Goal: Information Seeking & Learning: Learn about a topic

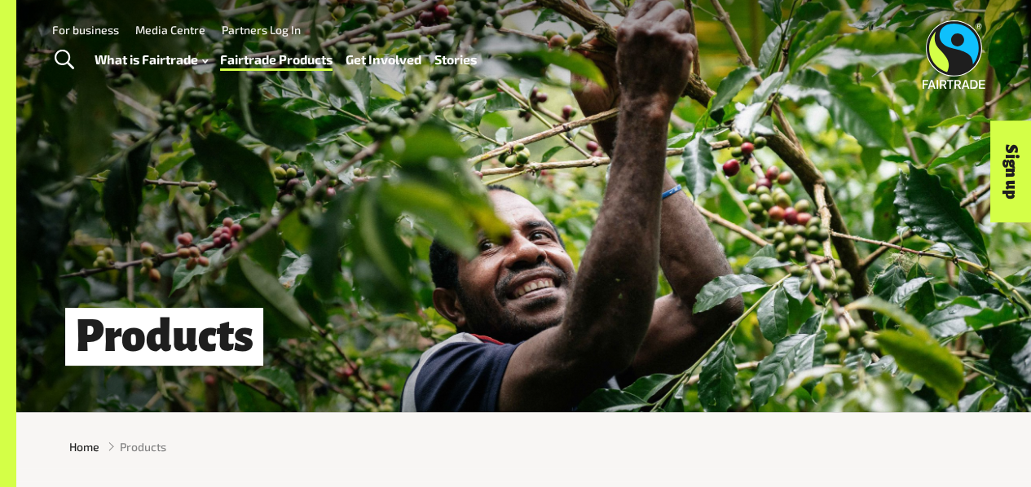
click at [970, 41] on img at bounding box center [953, 54] width 63 height 68
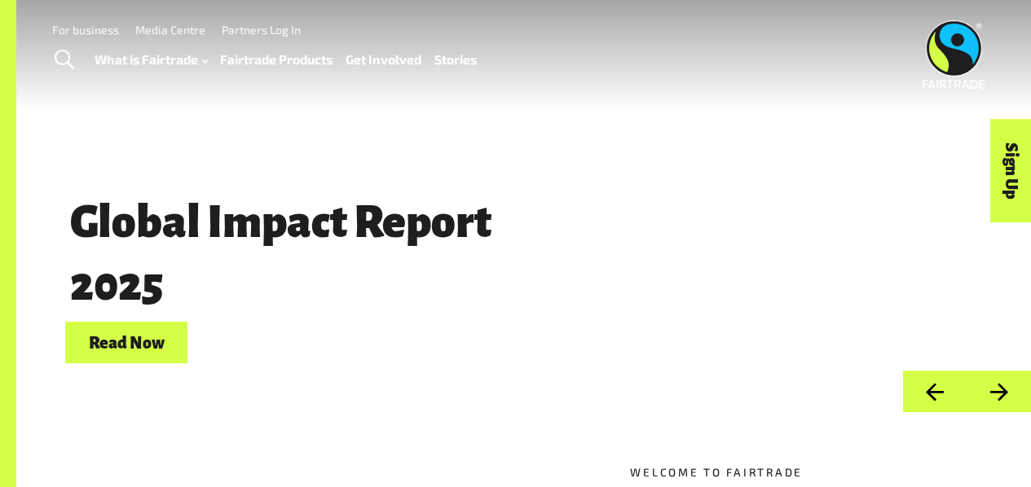
scroll to position [26, 0]
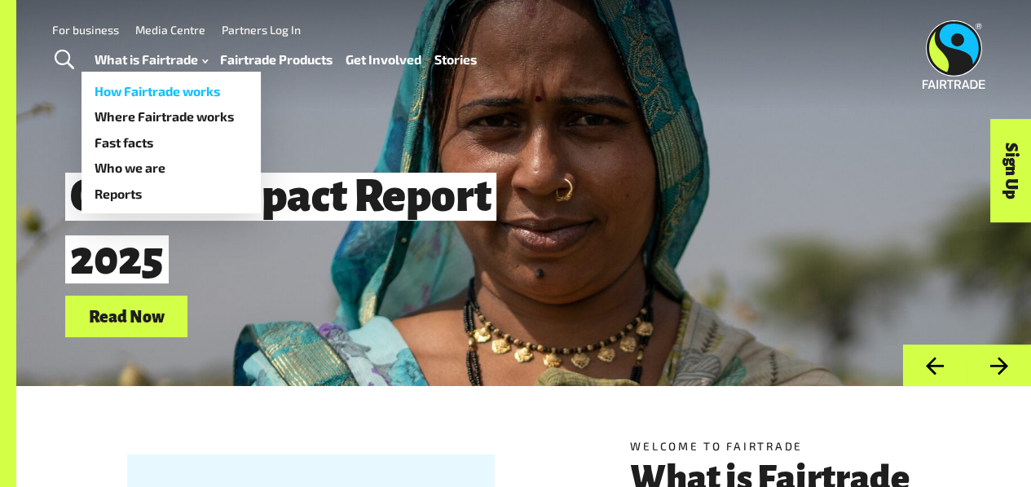
click at [175, 95] on link "How Fairtrade works" at bounding box center [170, 91] width 179 height 26
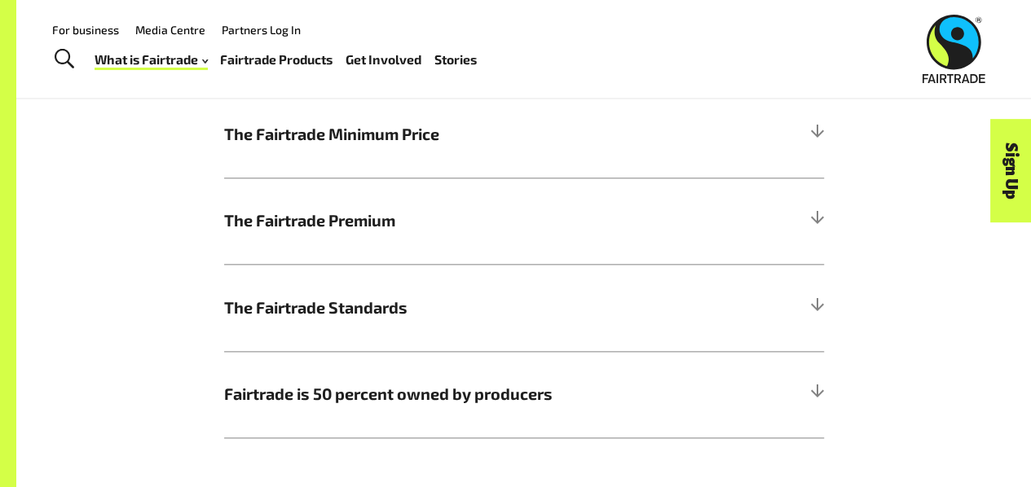
scroll to position [882, 0]
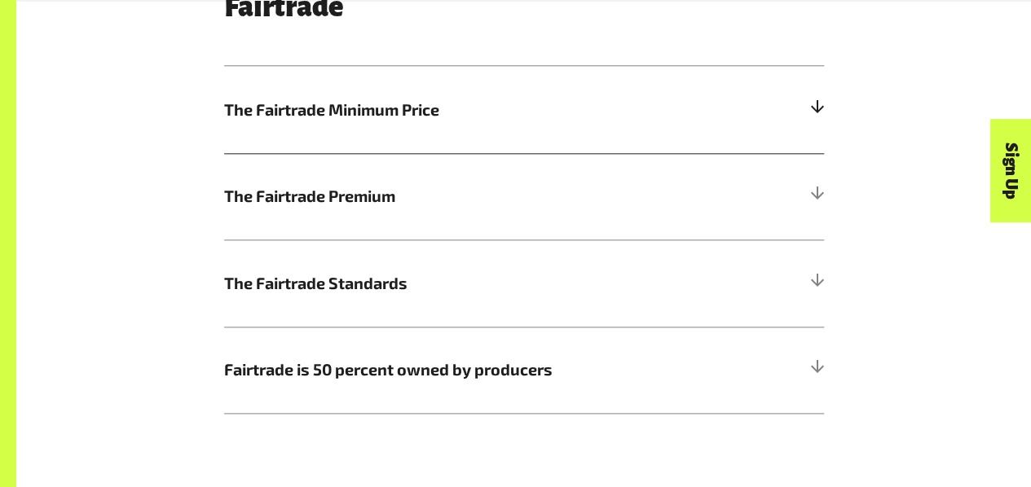
click at [450, 115] on span "The Fairtrade Minimum Price" at bounding box center [449, 110] width 450 height 24
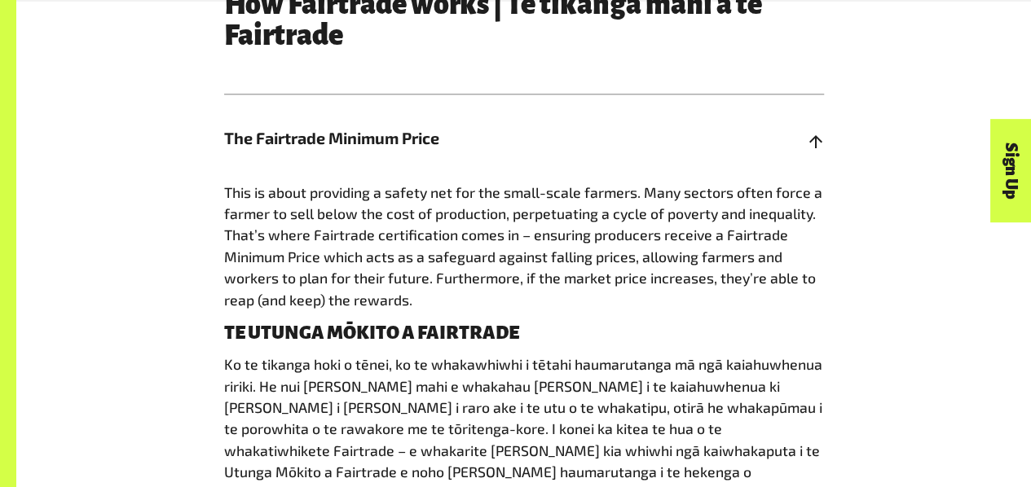
scroll to position [855, 0]
click at [454, 149] on span "The Fairtrade Minimum Price" at bounding box center [449, 137] width 450 height 24
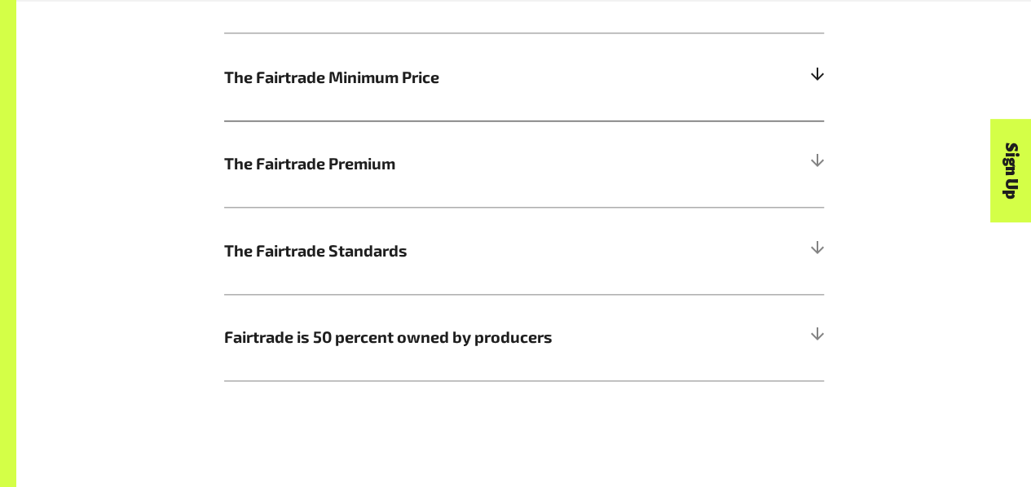
scroll to position [916, 0]
click at [432, 333] on span "Fairtrade is 50 percent owned by producers" at bounding box center [449, 336] width 450 height 24
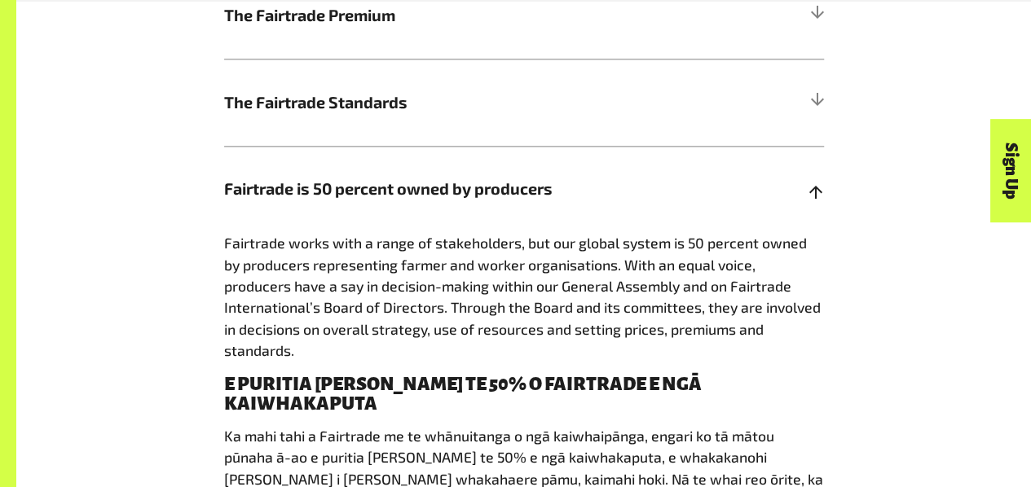
scroll to position [1064, 0]
click at [499, 178] on h5 "Fairtrade is 50 percent owned by producers" at bounding box center [524, 188] width 600 height 87
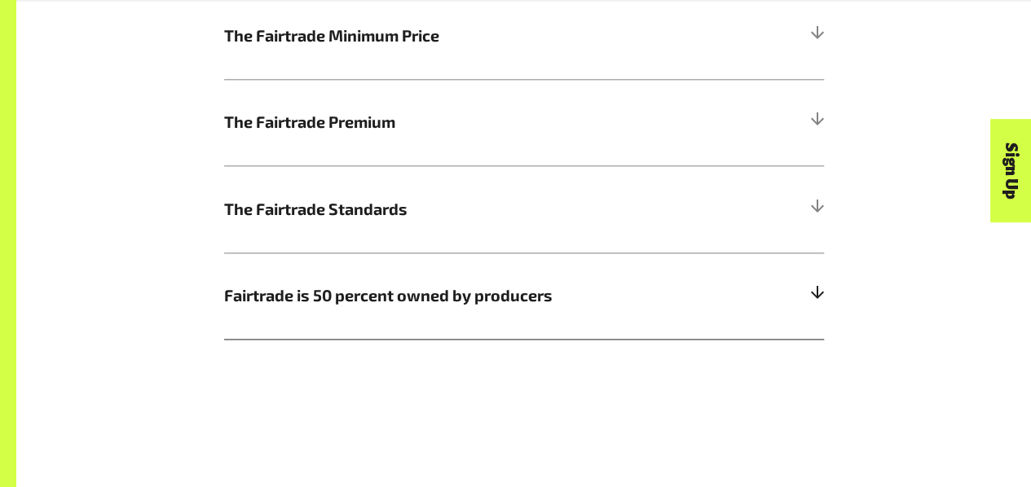
scroll to position [874, 0]
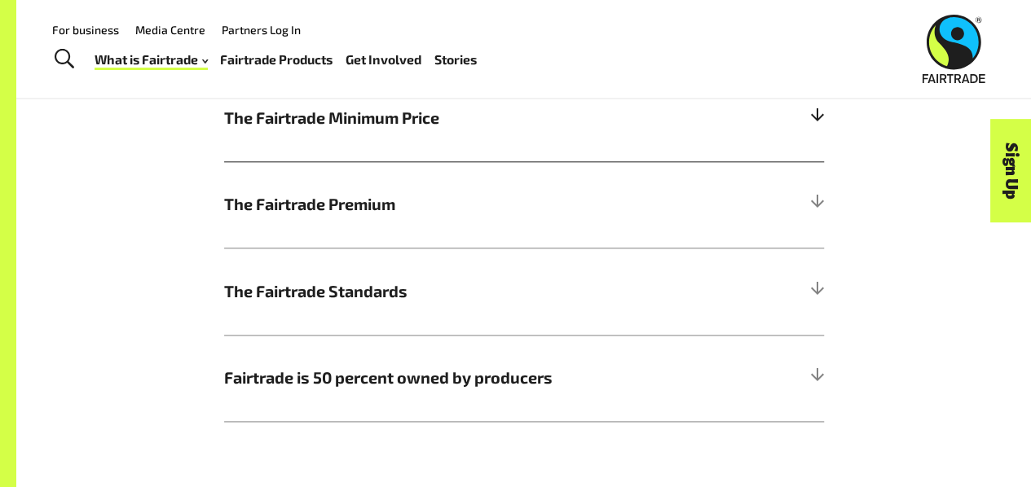
click at [442, 130] on span "The Fairtrade Minimum Price" at bounding box center [449, 118] width 450 height 24
